Goal: Transaction & Acquisition: Obtain resource

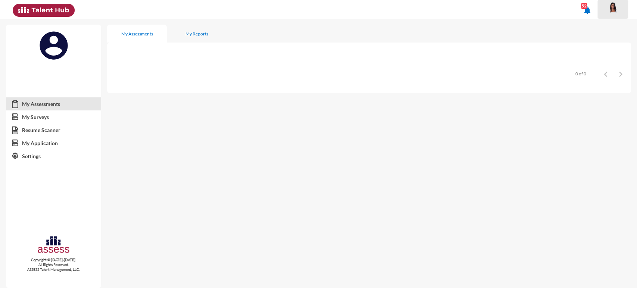
click at [608, 14] on div at bounding box center [613, 9] width 15 height 15
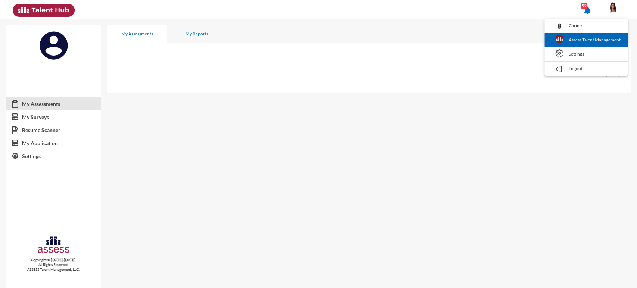
click at [589, 37] on link "Assess Talent Management" at bounding box center [587, 40] width 76 height 14
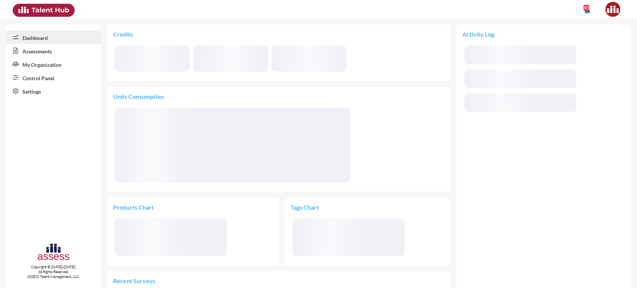
click at [44, 78] on link "Control Panel" at bounding box center [53, 77] width 95 height 13
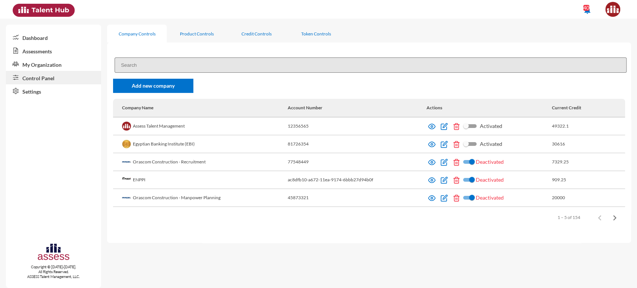
click at [173, 68] on input at bounding box center [371, 65] width 512 height 15
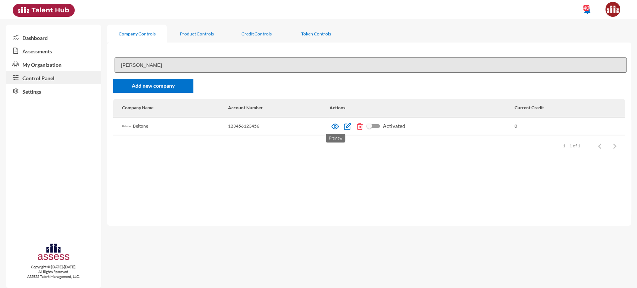
type input "belton"
click at [336, 128] on img at bounding box center [335, 126] width 7 height 7
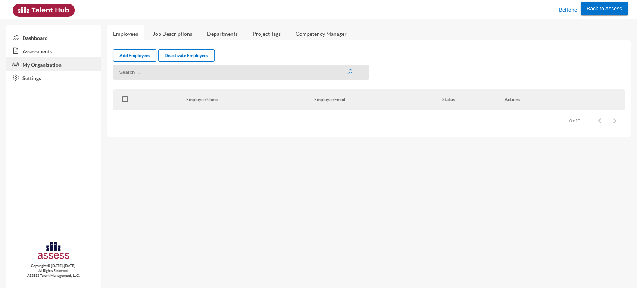
click at [57, 51] on link "Assessments" at bounding box center [53, 50] width 95 height 13
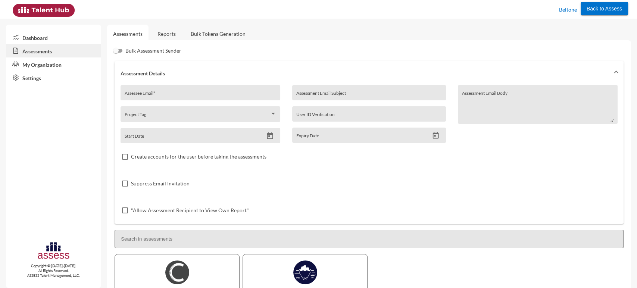
click at [167, 36] on link "Reports" at bounding box center [167, 34] width 30 height 18
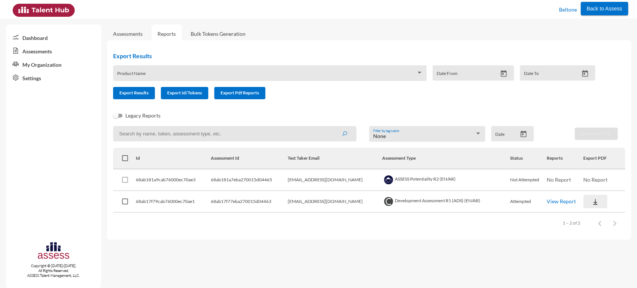
click at [592, 205] on img at bounding box center [595, 201] width 7 height 7
click at [588, 216] on button "OCM / EN" at bounding box center [609, 216] width 58 height 14
click at [592, 201] on img at bounding box center [595, 201] width 7 height 7
click at [593, 241] on button "Personality / EN" at bounding box center [609, 245] width 58 height 14
